Goal: Task Accomplishment & Management: Manage account settings

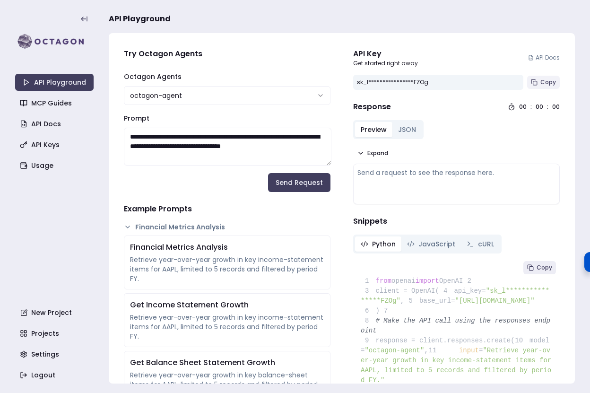
click at [545, 81] on span "Copy" at bounding box center [548, 82] width 16 height 8
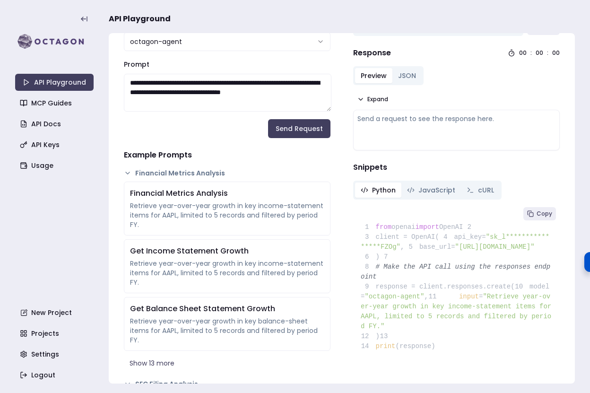
scroll to position [54, 0]
click at [407, 124] on div "Send a request to see the response here." at bounding box center [456, 129] width 198 height 32
click at [386, 119] on div "Send a request to see the response here." at bounding box center [456, 117] width 198 height 9
click at [381, 119] on div "Send a request to see the response here." at bounding box center [456, 117] width 198 height 9
click at [362, 98] on icon at bounding box center [361, 99] width 8 height 8
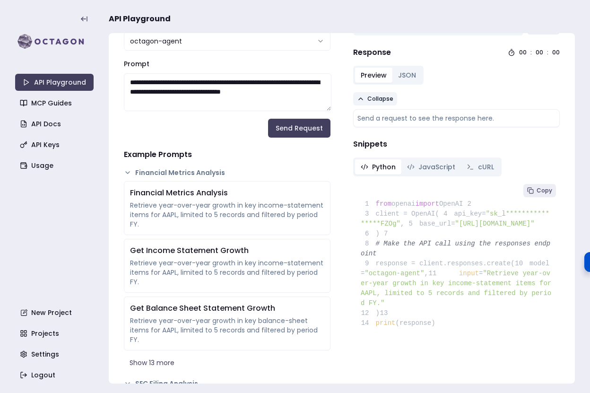
click at [371, 116] on div "Send a request to see the response here." at bounding box center [456, 117] width 198 height 9
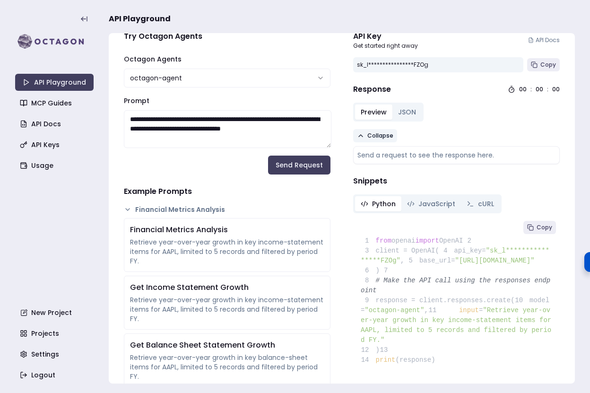
scroll to position [0, 0]
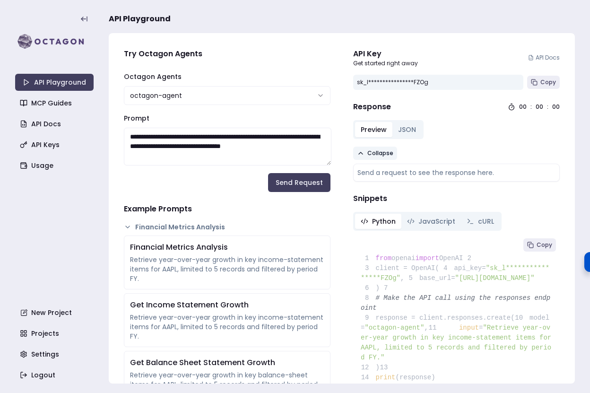
drag, startPoint x: 148, startPoint y: 159, endPoint x: 119, endPoint y: 136, distance: 37.0
paste textarea
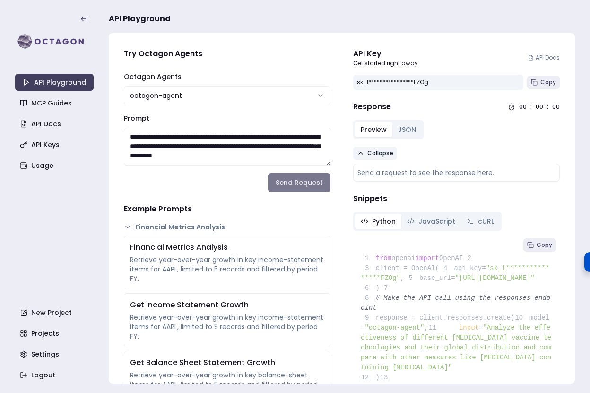
click at [298, 185] on button "Send Request" at bounding box center [299, 182] width 62 height 19
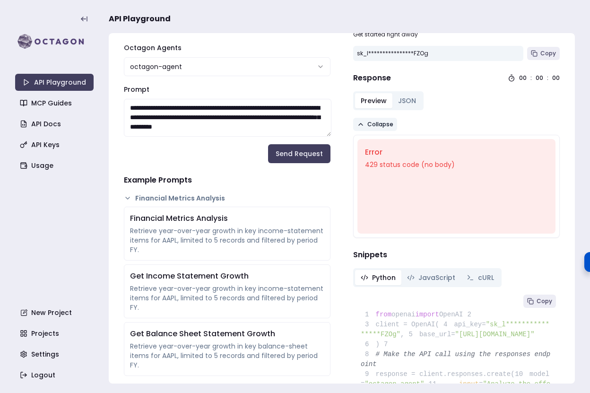
scroll to position [33, 0]
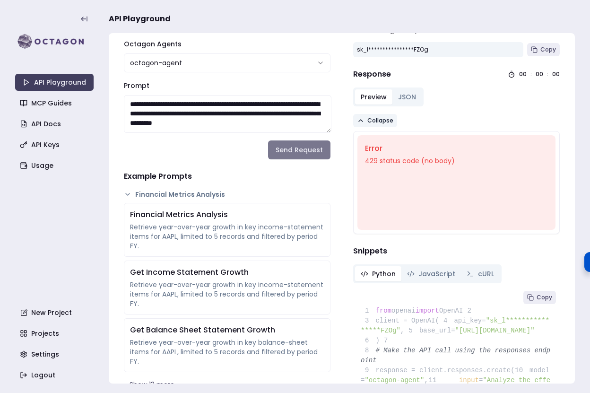
click at [297, 149] on button "Send Request" at bounding box center [299, 149] width 62 height 19
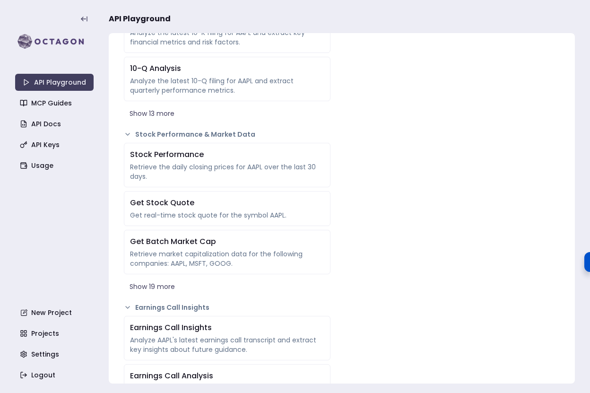
scroll to position [487, 0]
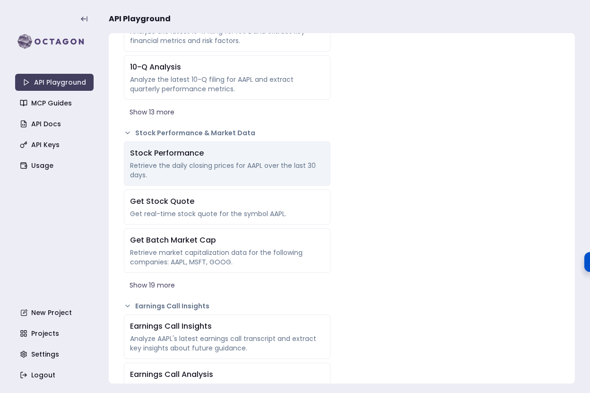
click at [241, 168] on div "Retrieve the daily closing prices for AAPL over the last 30 days." at bounding box center [227, 170] width 194 height 19
type textarea "**********"
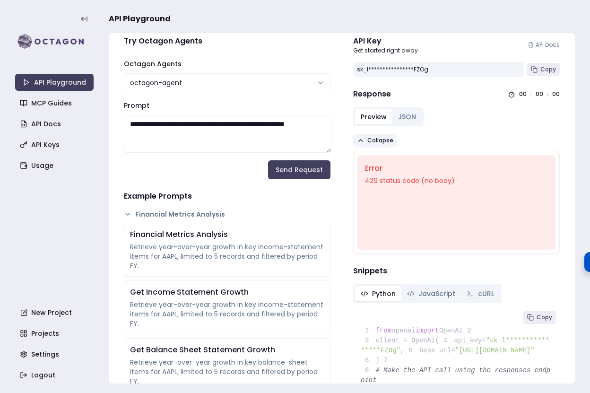
scroll to position [0, 0]
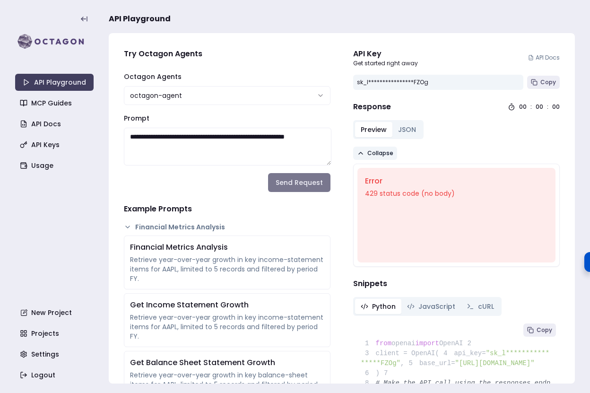
click at [307, 185] on button "Send Request" at bounding box center [299, 182] width 62 height 19
click at [44, 143] on link "API Keys" at bounding box center [55, 144] width 78 height 17
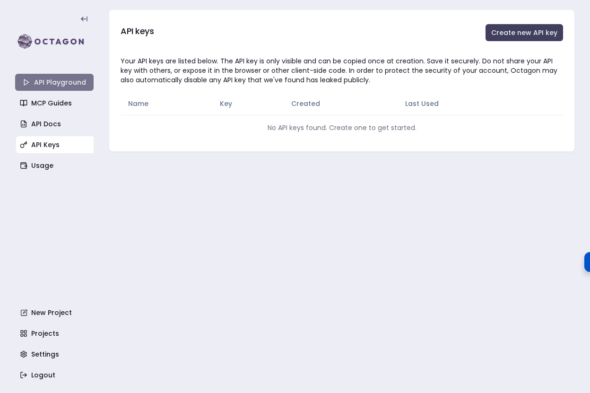
click at [43, 78] on link "API Playground" at bounding box center [54, 82] width 78 height 17
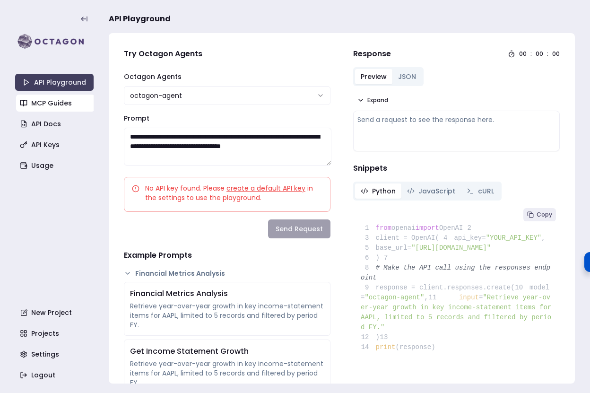
click at [52, 102] on link "MCP Guides" at bounding box center [55, 102] width 78 height 17
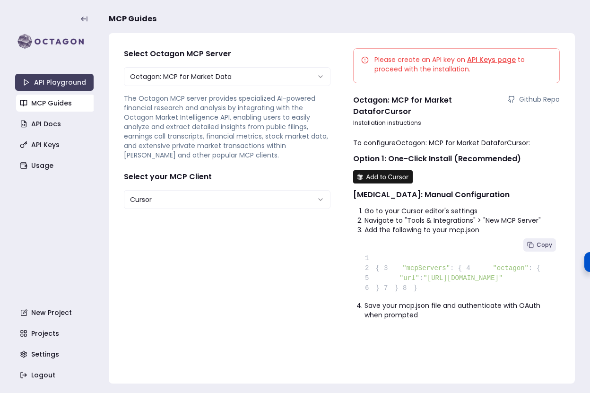
click at [208, 199] on html "**********" at bounding box center [295, 196] width 590 height 393
select select "**********"
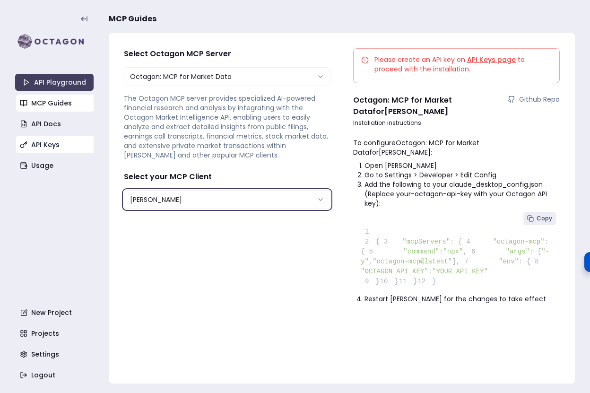
click at [51, 139] on link "API Keys" at bounding box center [55, 144] width 78 height 17
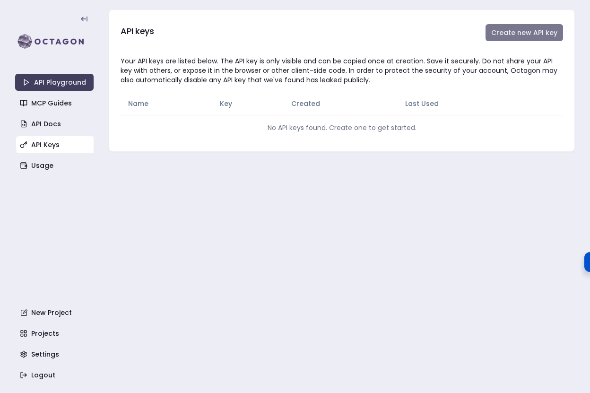
click at [529, 36] on button "Create new API key" at bounding box center [523, 32] width 77 height 17
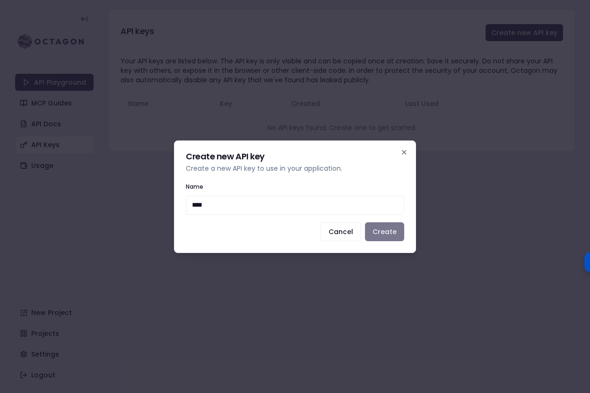
type input "****"
click at [386, 233] on button "Create" at bounding box center [384, 231] width 39 height 19
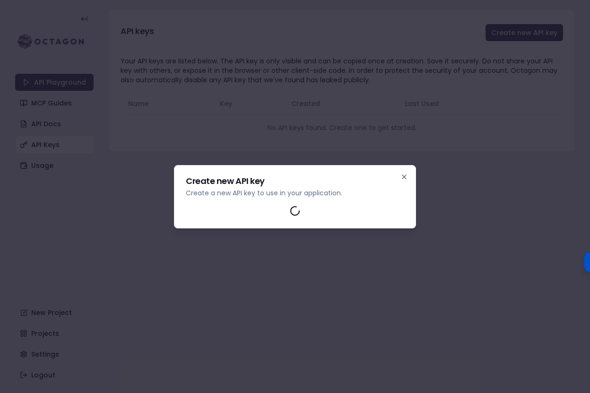
click at [407, 180] on div "Create new API key Create a new API key to use in your application. Close" at bounding box center [295, 196] width 242 height 63
click at [404, 177] on icon "button" at bounding box center [404, 177] width 4 height 4
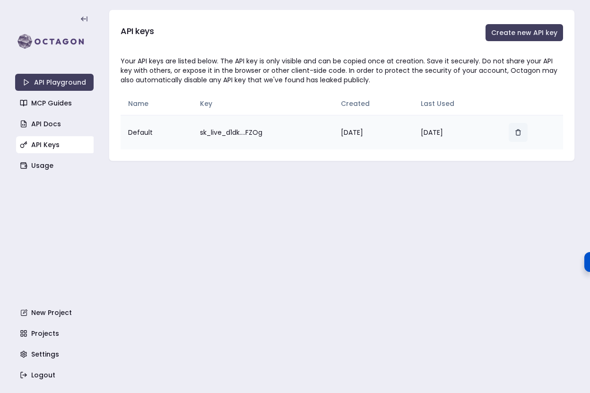
click at [519, 131] on icon "button" at bounding box center [517, 132] width 7 height 7
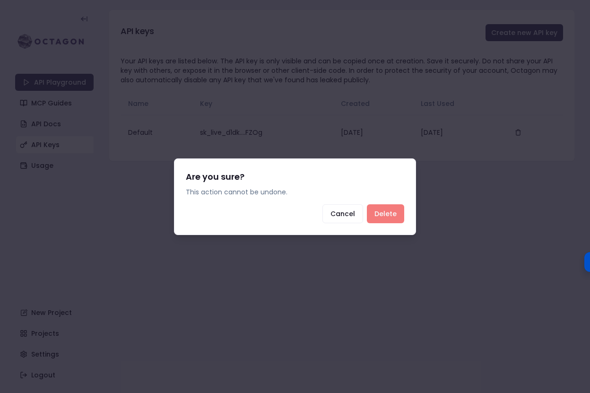
click at [386, 214] on button "Delete" at bounding box center [385, 213] width 37 height 19
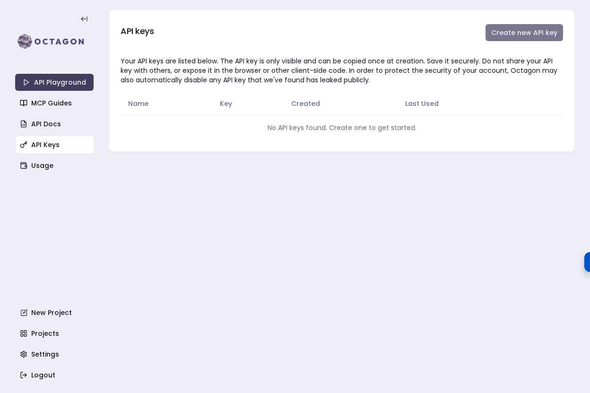
click at [526, 29] on button "Create new API key" at bounding box center [523, 32] width 77 height 17
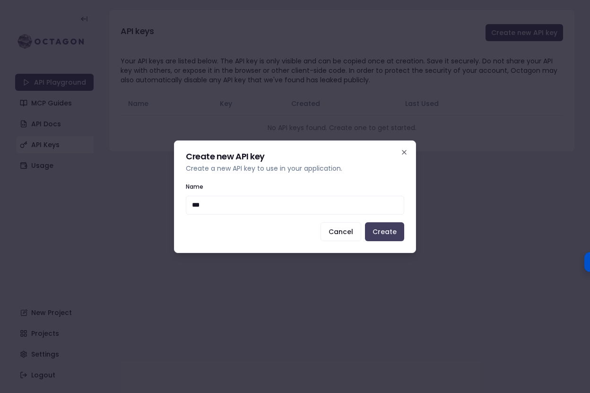
type input "****"
click button "Create" at bounding box center [384, 231] width 39 height 19
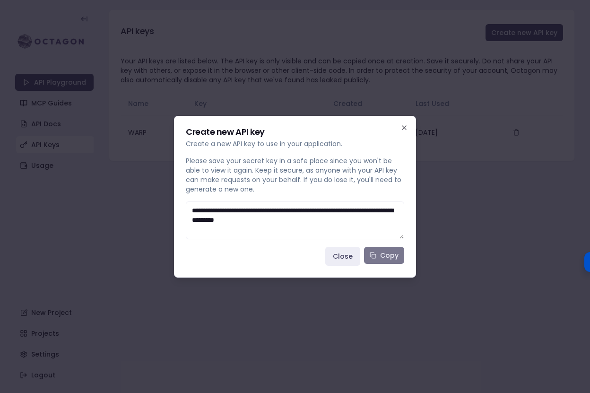
click at [384, 255] on button "Copy" at bounding box center [384, 255] width 40 height 17
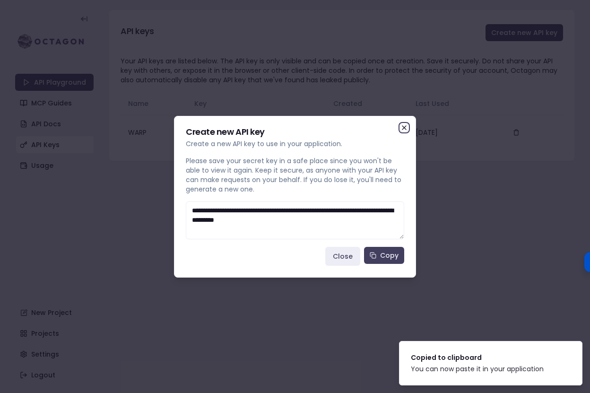
click at [405, 128] on icon "button" at bounding box center [404, 128] width 8 height 8
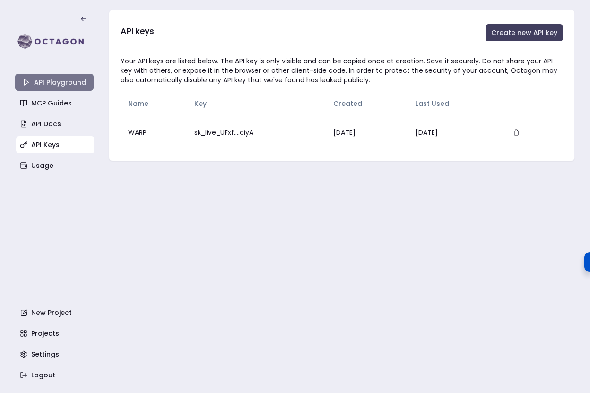
click at [67, 81] on link "API Playground" at bounding box center [54, 82] width 78 height 17
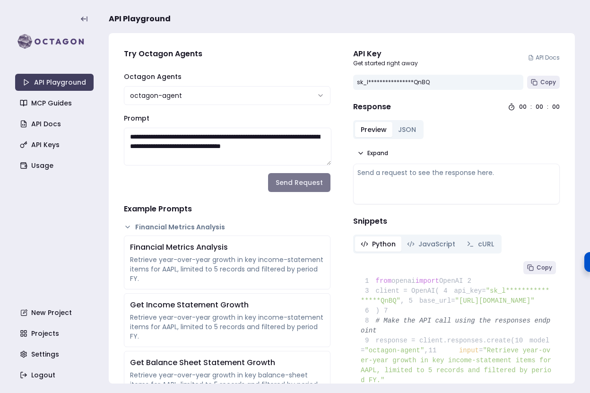
click at [296, 180] on button "Send Request" at bounding box center [299, 182] width 62 height 19
